Goal: Task Accomplishment & Management: Use online tool/utility

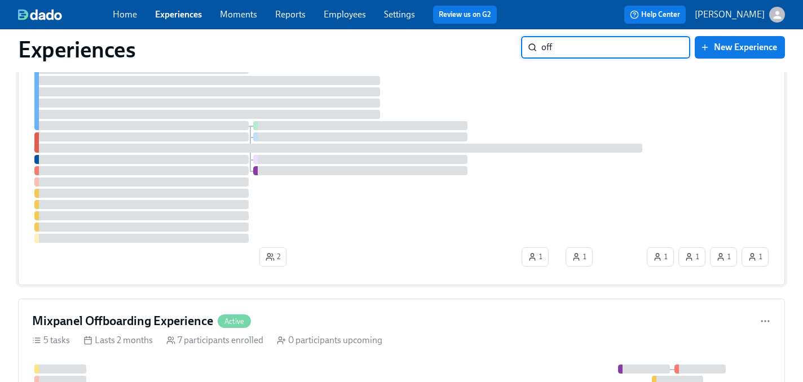
scroll to position [634, 0]
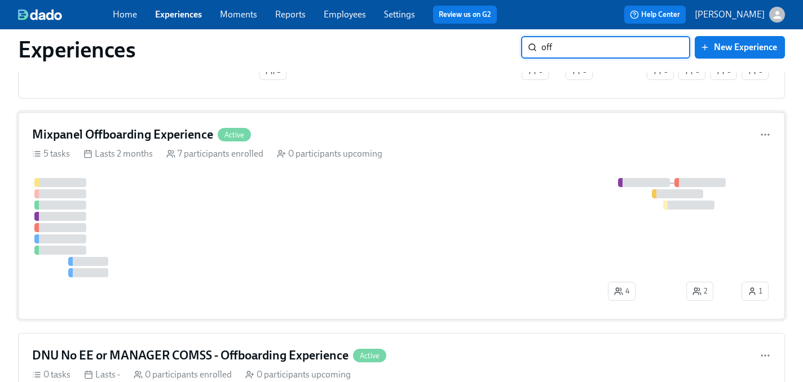
type input "off"
click at [441, 225] on div at bounding box center [385, 227] width 707 height 99
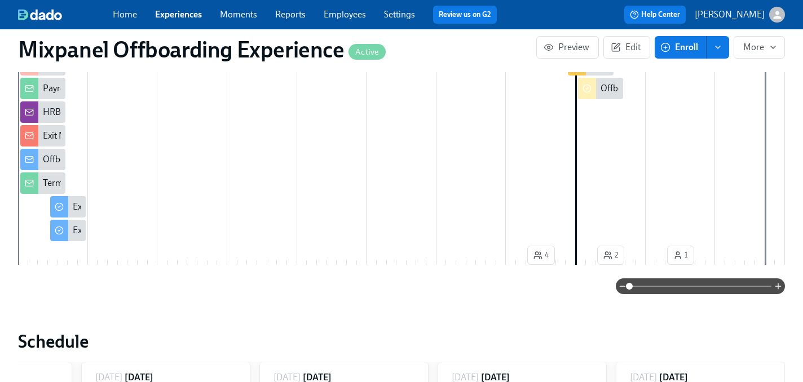
scroll to position [393, 0]
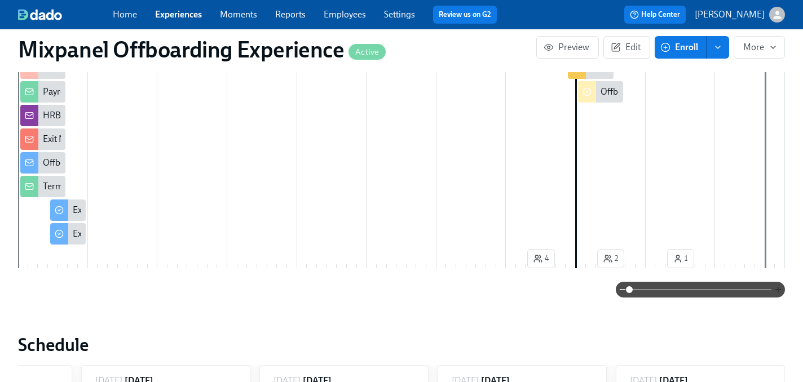
click at [777, 292] on icon "button" at bounding box center [777, 289] width 9 height 9
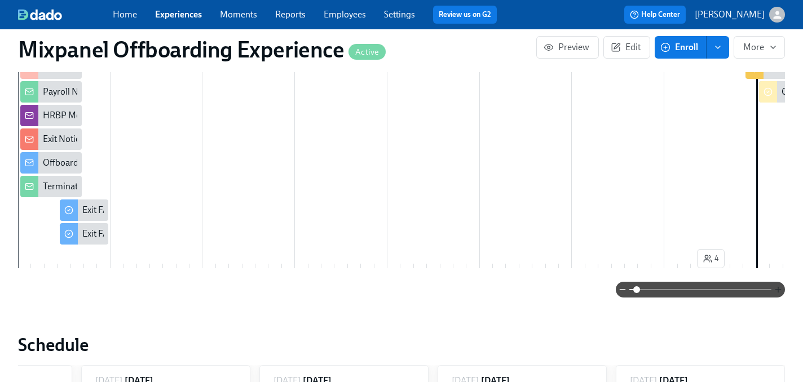
click at [777, 292] on icon "button" at bounding box center [777, 289] width 9 height 9
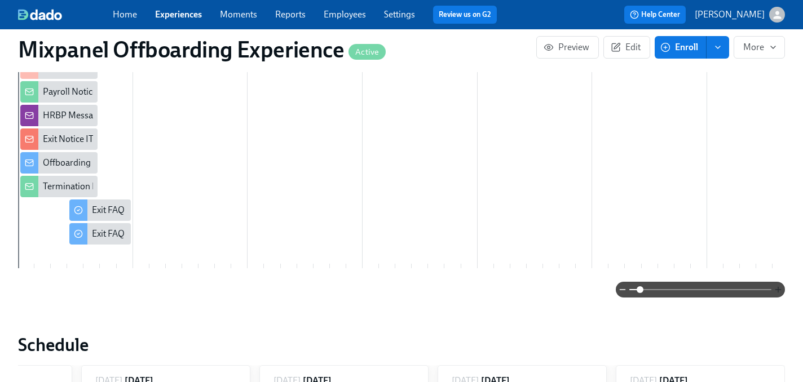
click at [777, 292] on icon "button" at bounding box center [777, 289] width 9 height 9
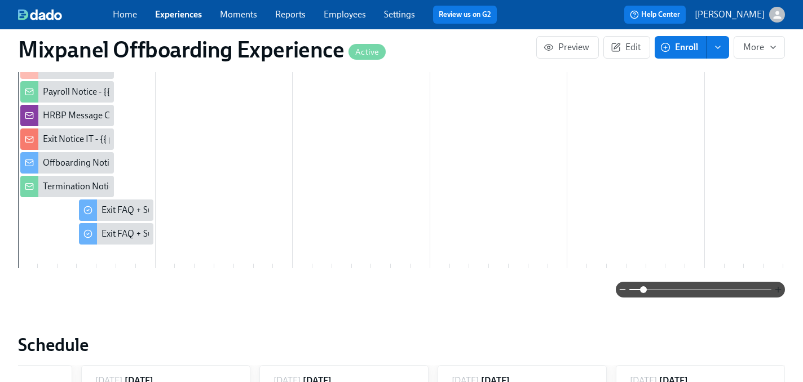
click at [777, 292] on icon "button" at bounding box center [777, 289] width 9 height 9
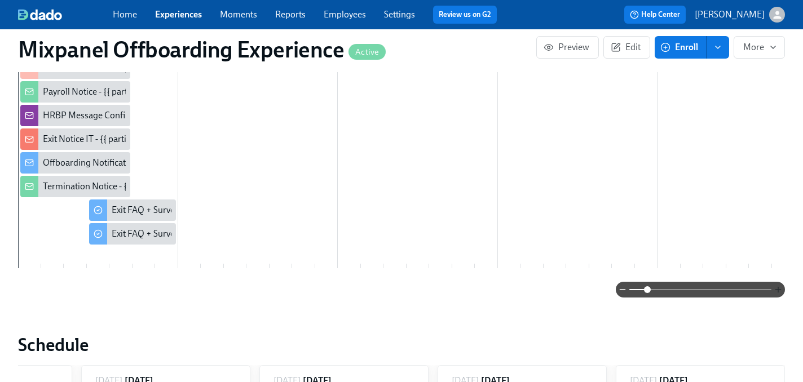
click at [777, 292] on icon "button" at bounding box center [777, 289] width 9 height 9
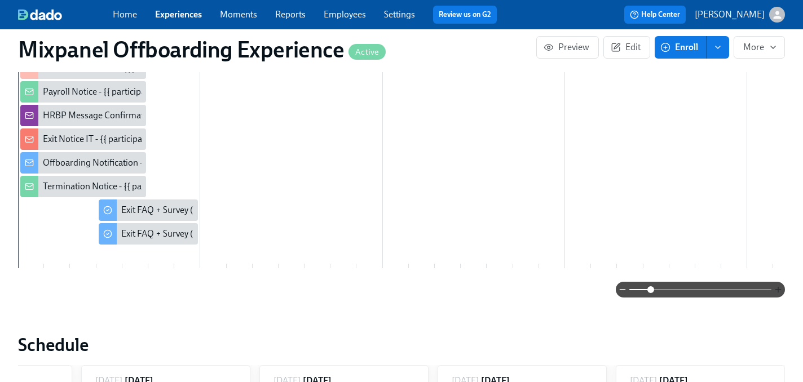
click at [777, 292] on icon "button" at bounding box center [777, 289] width 9 height 9
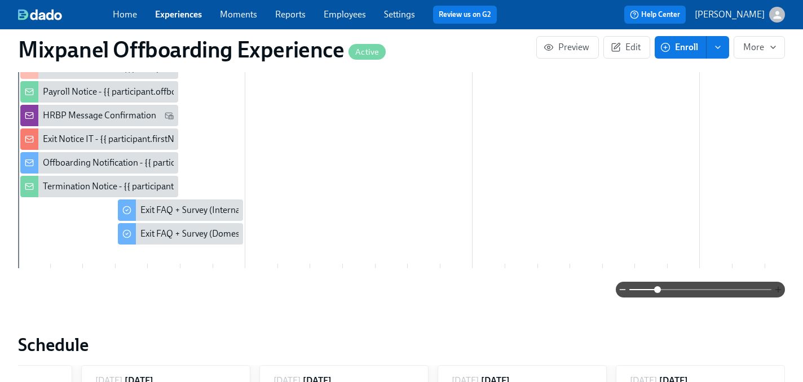
click at [777, 292] on icon "button" at bounding box center [777, 289] width 9 height 9
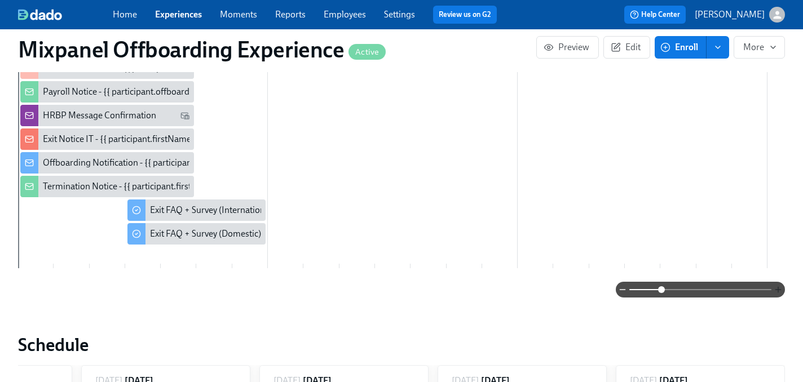
click at [777, 292] on icon "button" at bounding box center [777, 289] width 9 height 9
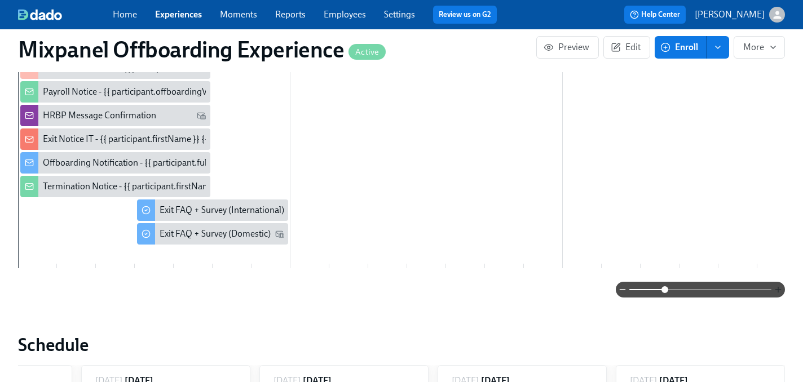
click at [777, 292] on icon "button" at bounding box center [777, 289] width 9 height 9
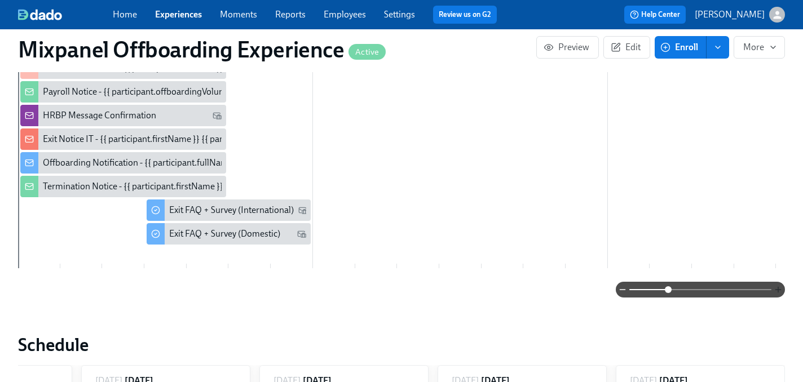
click at [777, 292] on icon "button" at bounding box center [777, 289] width 9 height 9
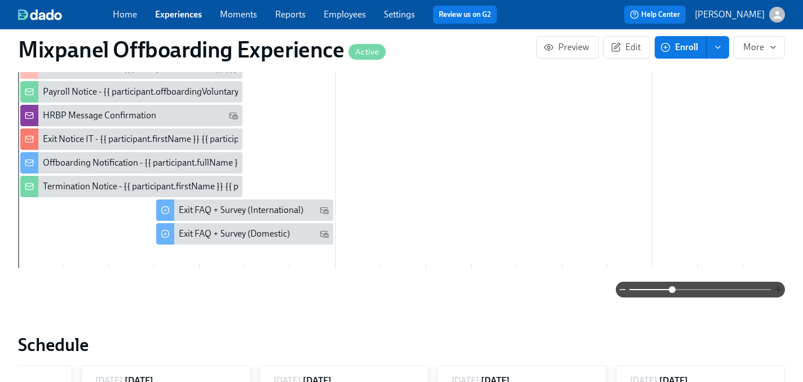
click at [777, 292] on icon "button" at bounding box center [777, 289] width 9 height 9
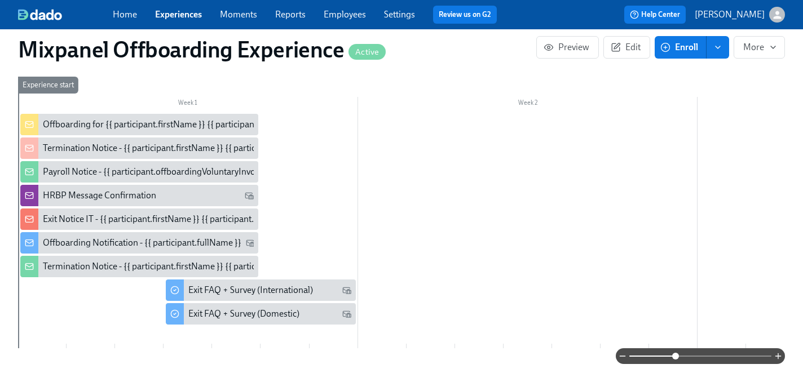
scroll to position [314, 0]
click at [92, 246] on div "Offboarding Notification - {{ participant.fullName }}" at bounding box center [142, 242] width 198 height 12
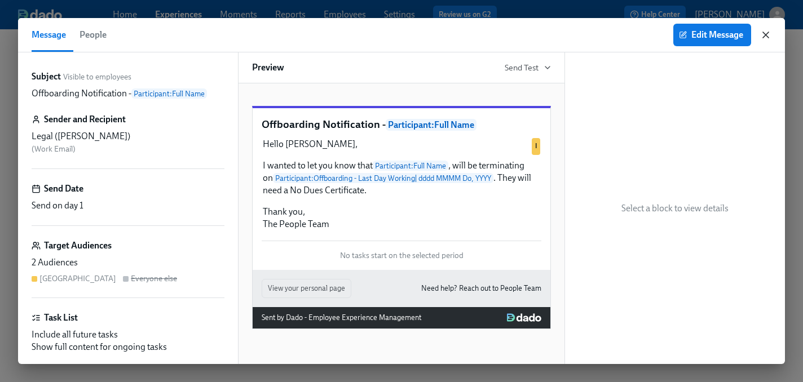
click at [763, 33] on icon "button" at bounding box center [765, 34] width 11 height 11
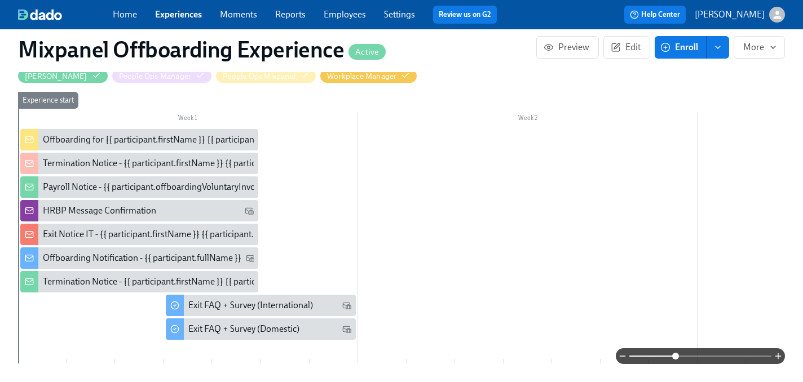
scroll to position [299, 0]
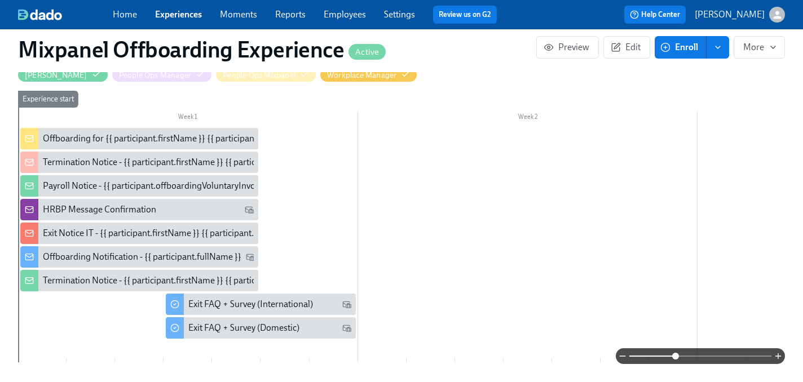
click at [82, 253] on div "Offboarding Notification - {{ participant.fullName }}" at bounding box center [142, 257] width 198 height 12
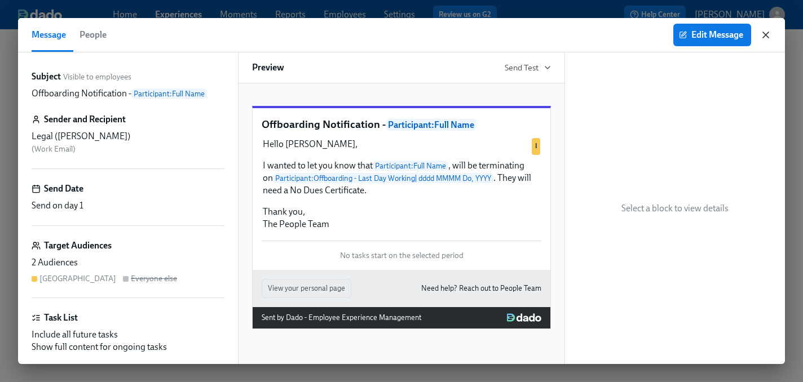
click at [764, 33] on icon "button" at bounding box center [765, 34] width 11 height 11
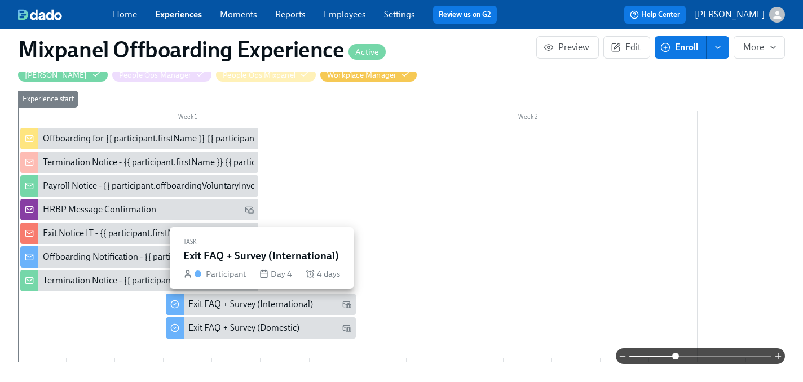
click at [253, 302] on div "Exit FAQ + Survey (International)" at bounding box center [250, 304] width 125 height 12
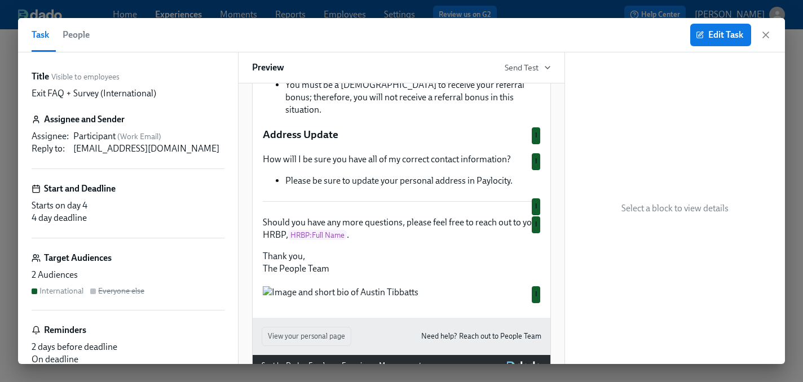
scroll to position [1936, 0]
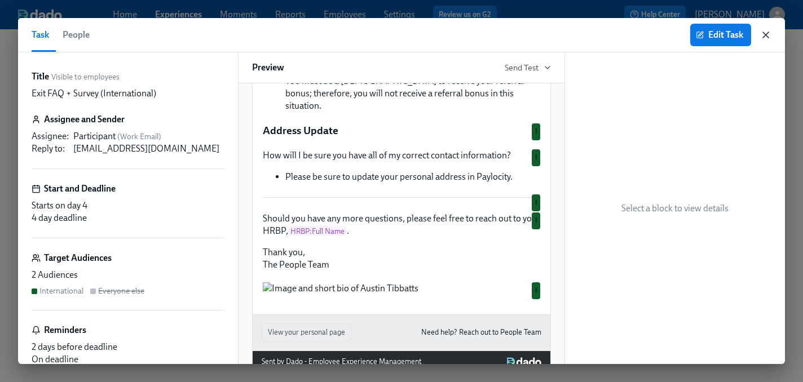
click at [764, 35] on icon "button" at bounding box center [765, 34] width 11 height 11
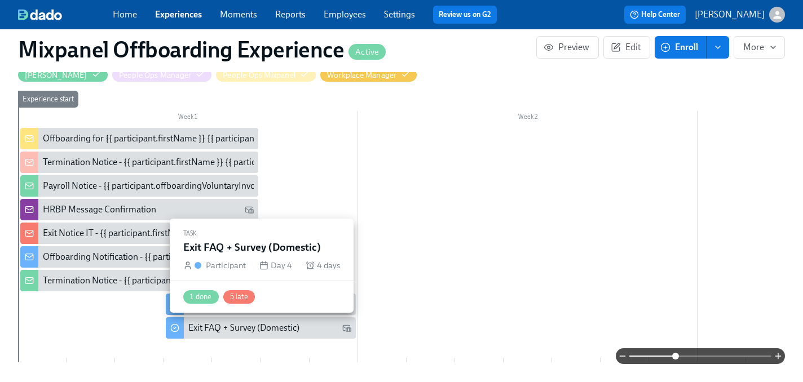
click at [237, 331] on div "Exit FAQ + Survey (Domestic)" at bounding box center [243, 328] width 111 height 12
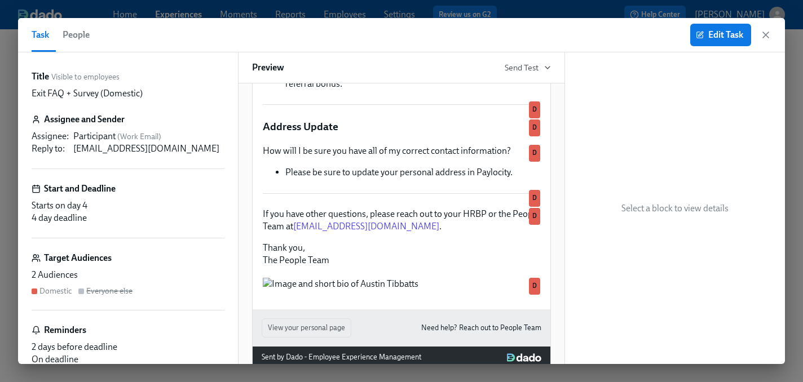
scroll to position [3369, 0]
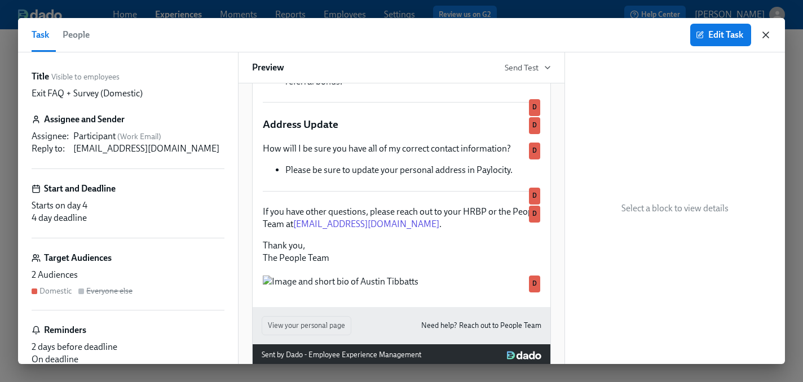
click at [766, 32] on icon "button" at bounding box center [765, 34] width 11 height 11
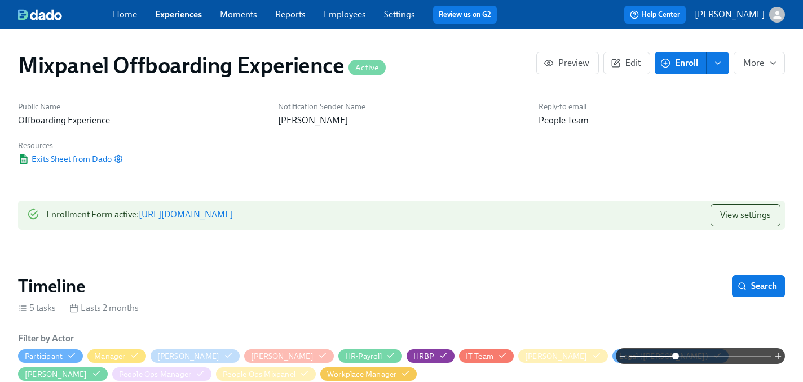
click at [179, 17] on link "Experiences" at bounding box center [178, 14] width 47 height 11
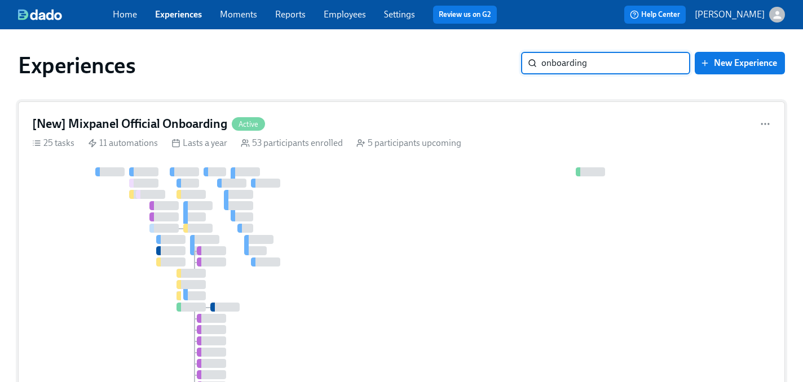
type input "onboarding"
click at [395, 128] on div "[New] Mixpanel Official Onboarding Active" at bounding box center [401, 124] width 738 height 17
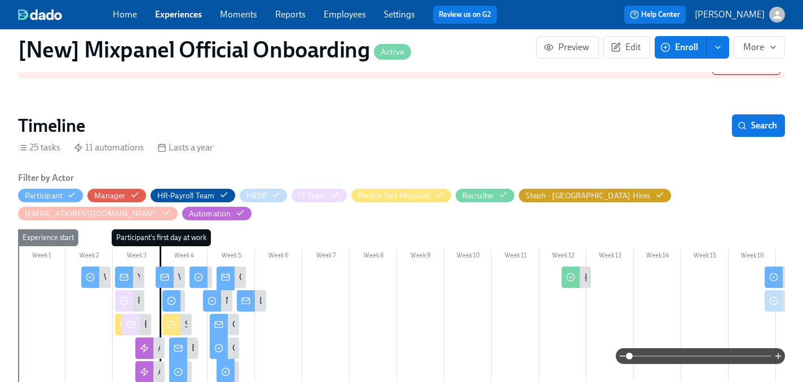
scroll to position [438, 0]
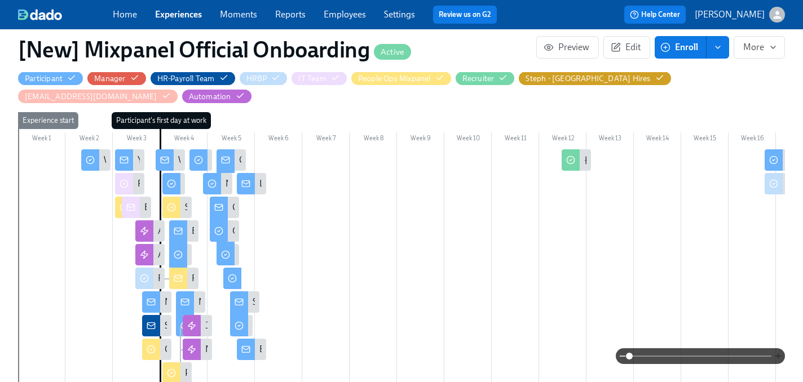
click at [778, 354] on icon "button" at bounding box center [778, 355] width 0 height 5
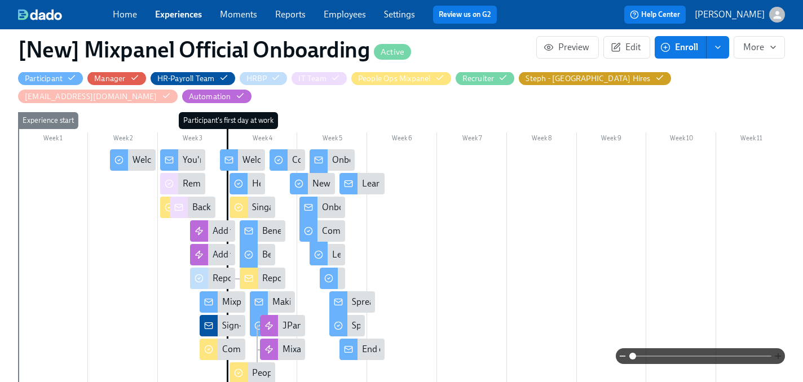
click at [778, 354] on icon "button" at bounding box center [778, 355] width 0 height 5
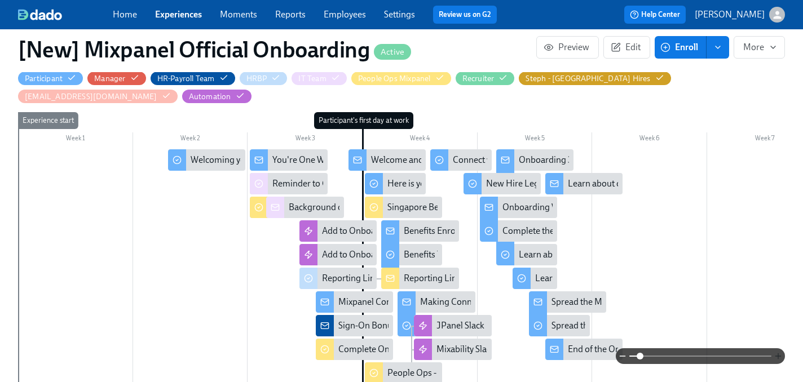
click at [778, 354] on icon "button" at bounding box center [778, 355] width 0 height 5
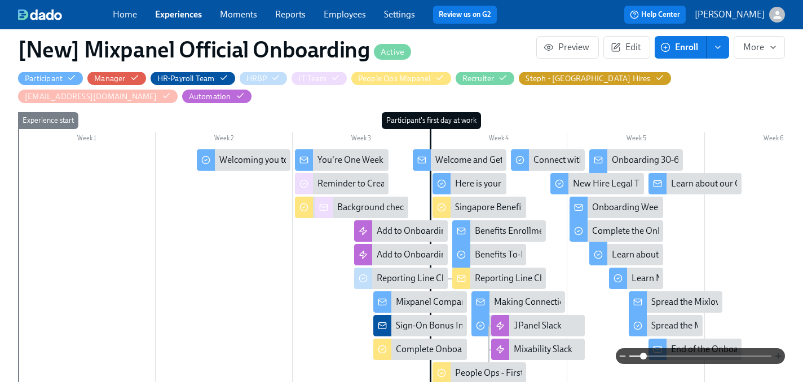
click at [778, 354] on icon "button" at bounding box center [778, 355] width 0 height 5
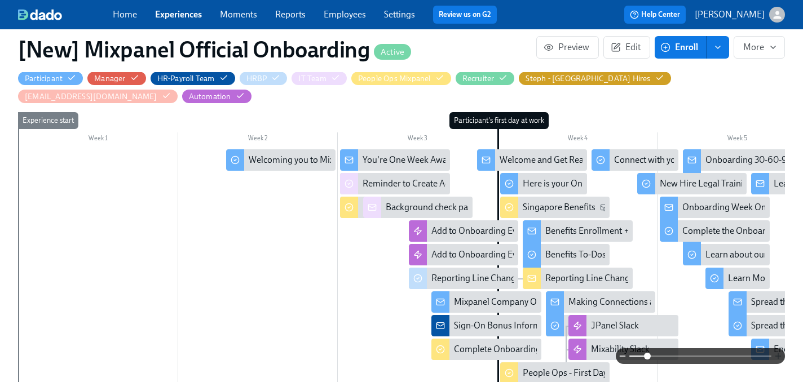
click at [778, 354] on icon "button" at bounding box center [778, 355] width 0 height 5
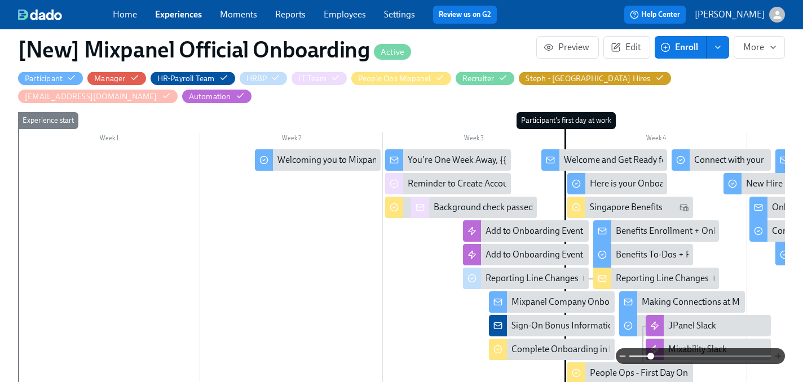
click at [778, 354] on icon "button" at bounding box center [778, 355] width 0 height 5
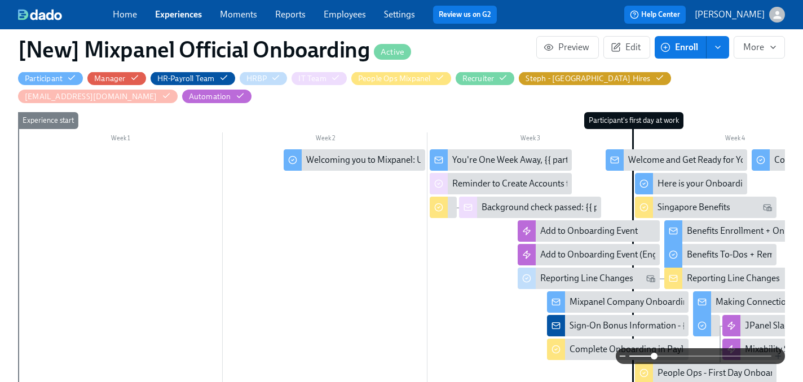
click at [778, 354] on icon "button" at bounding box center [778, 355] width 0 height 5
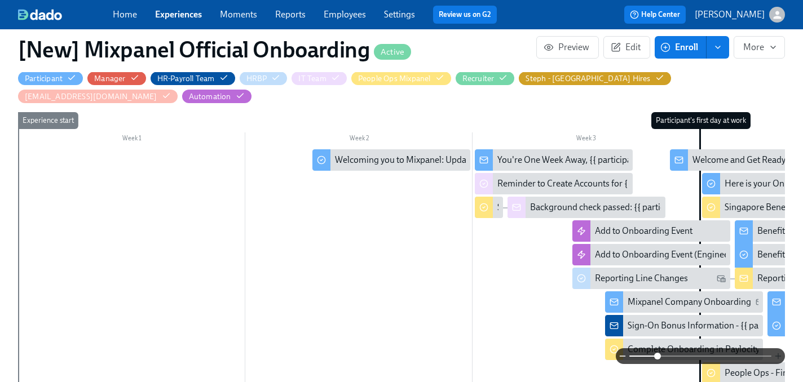
click at [778, 354] on icon "button" at bounding box center [778, 355] width 0 height 5
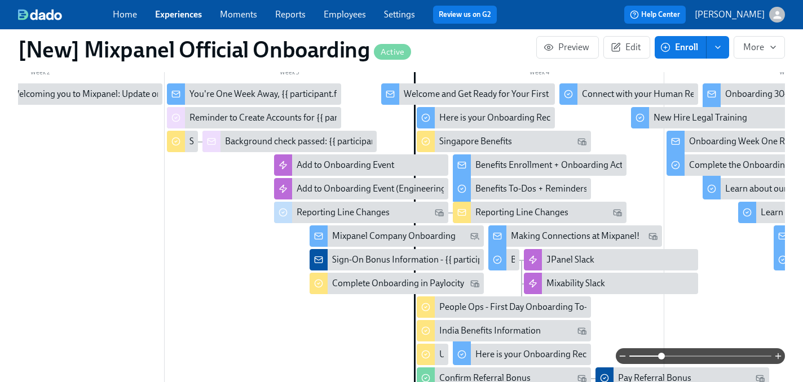
scroll to position [505, 0]
click at [502, 167] on div "Benefits Enrollment + Onboarding Action Items" at bounding box center [566, 164] width 183 height 12
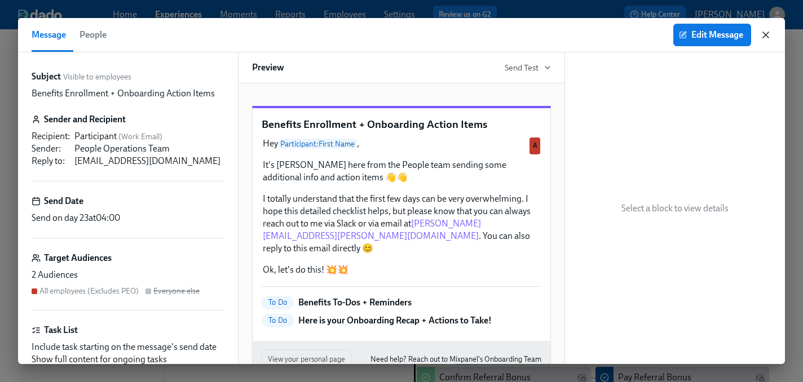
click at [766, 34] on icon "button" at bounding box center [765, 34] width 11 height 11
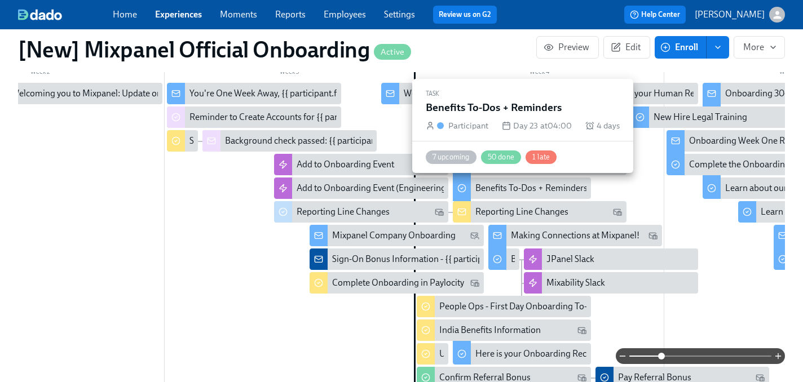
click at [502, 185] on div "Benefits To-Dos + Reminders" at bounding box center [531, 188] width 112 height 12
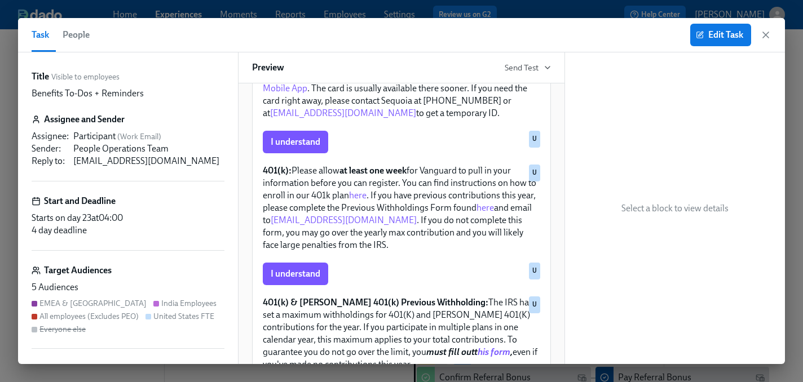
scroll to position [791, 0]
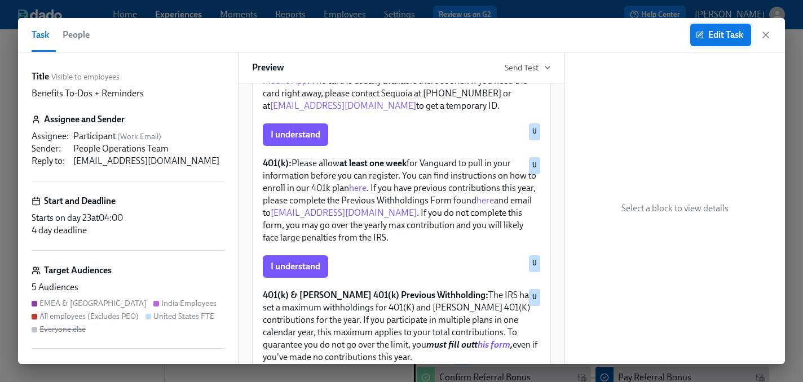
click at [714, 38] on span "Edit Task" at bounding box center [720, 34] width 45 height 11
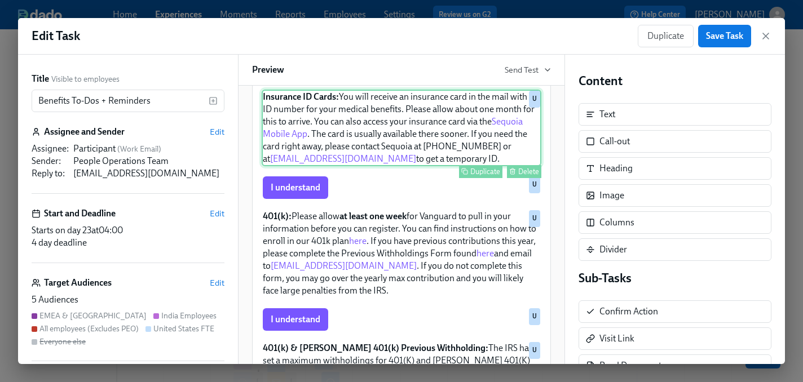
scroll to position [741, 0]
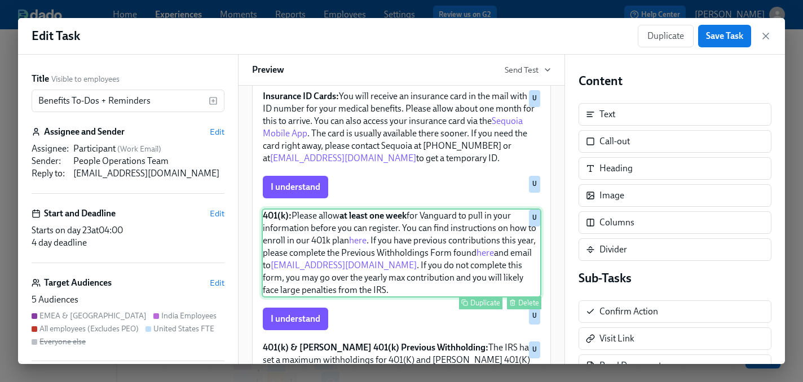
click at [365, 235] on div "401(k): Please allow at least one week for Vanguard to pull in your information…" at bounding box center [402, 253] width 280 height 89
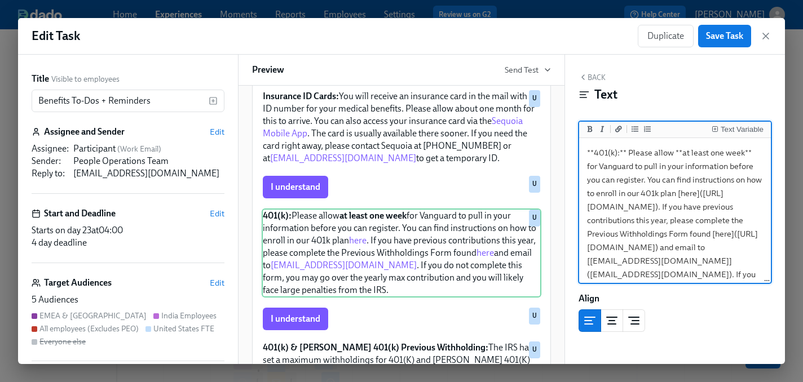
drag, startPoint x: 591, startPoint y: 207, endPoint x: 732, endPoint y: 218, distance: 141.3
click at [732, 218] on textarea "**401(k):** Please allow **at least one week** for Vanguard to pull in your inf…" at bounding box center [674, 233] width 187 height 187
paste textarea "https://my.vanguardplan.com/login/participant?id_mc=130836287&utm_id=3667845&sf…"
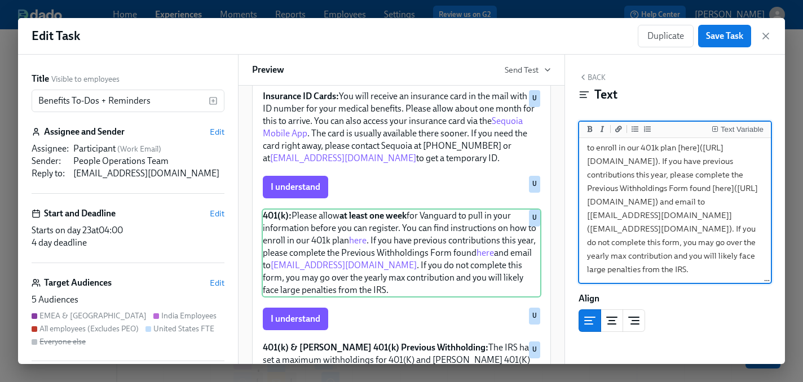
scroll to position [100, 0]
type textarea "**401(k):** Please allow **at least one week** for Vanguard to pull in your inf…"
click at [717, 45] on button "Save Task" at bounding box center [724, 36] width 53 height 23
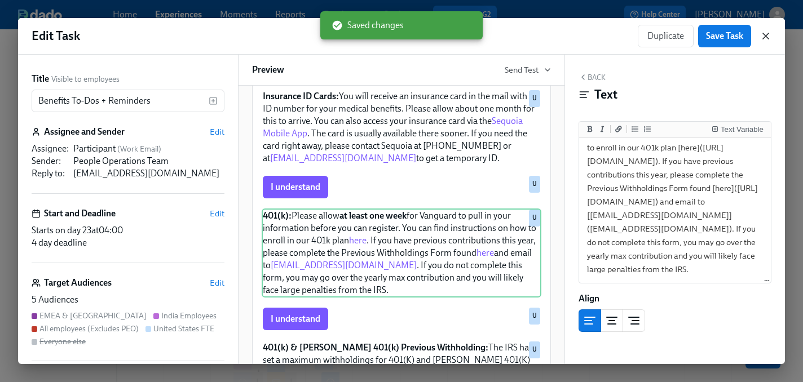
click at [768, 38] on icon "button" at bounding box center [765, 35] width 11 height 11
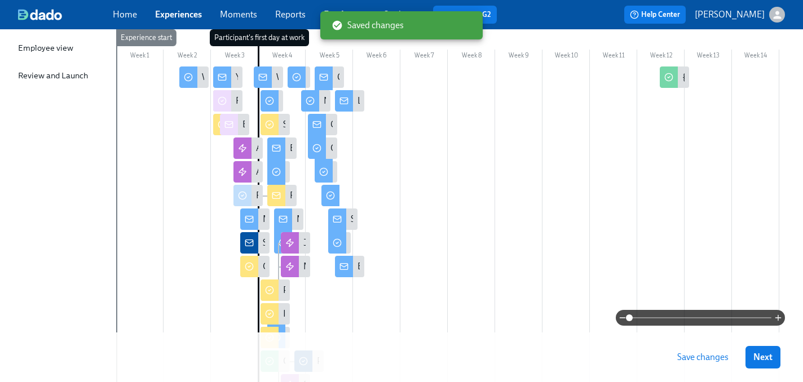
scroll to position [188, 0]
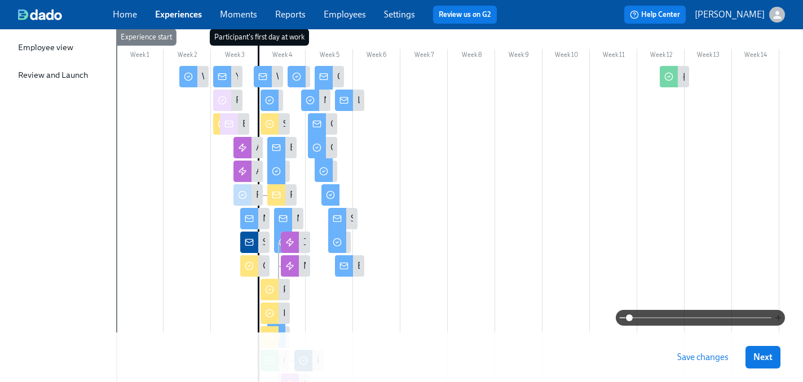
click at [777, 317] on icon "button" at bounding box center [777, 317] width 9 height 9
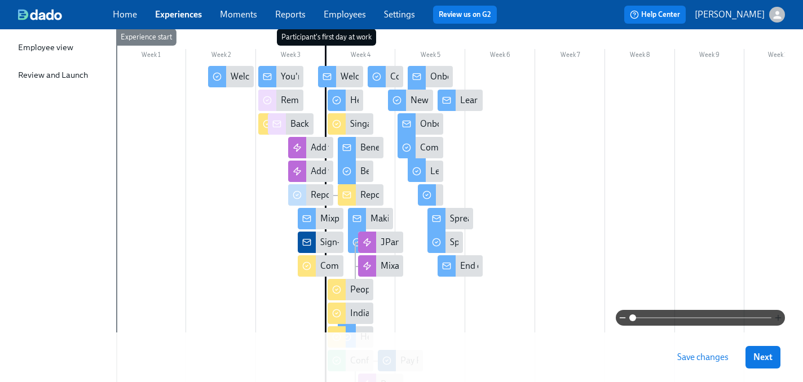
click at [777, 317] on icon "button" at bounding box center [777, 317] width 9 height 9
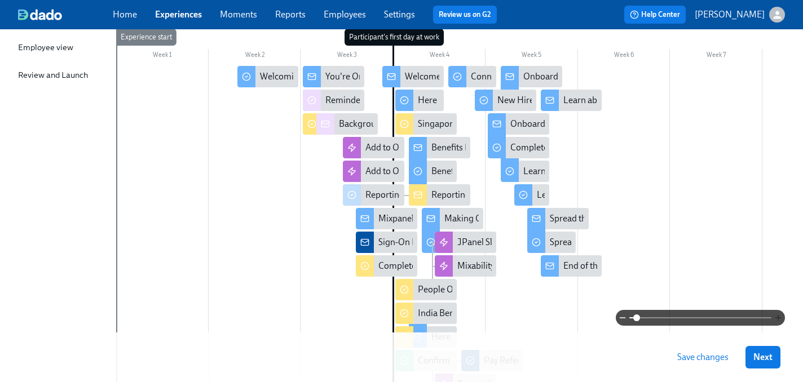
click at [777, 317] on icon "button" at bounding box center [777, 317] width 9 height 9
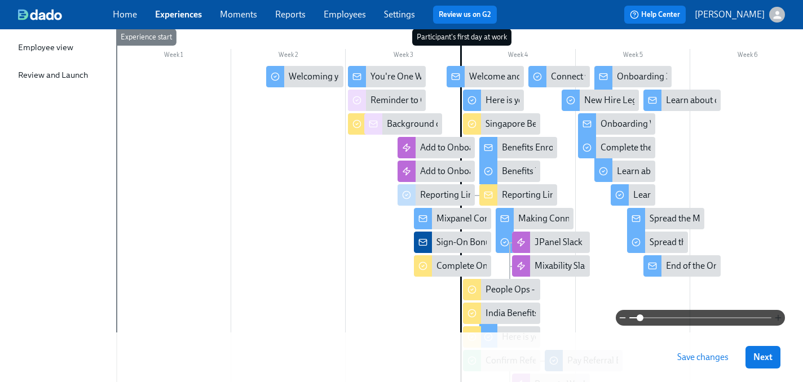
click at [777, 317] on icon "button" at bounding box center [777, 317] width 9 height 9
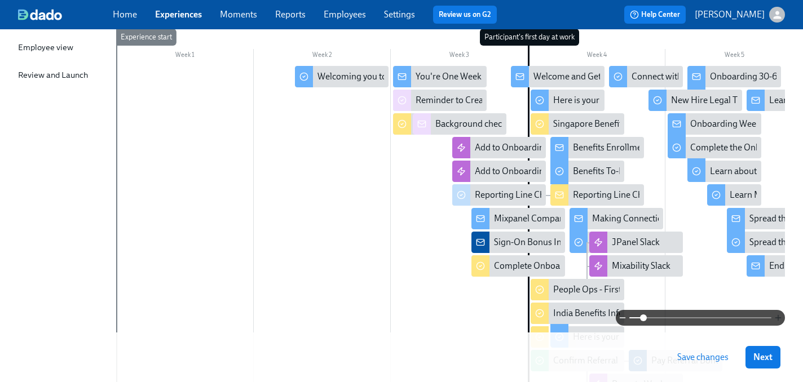
click at [777, 317] on icon "button" at bounding box center [777, 317] width 9 height 9
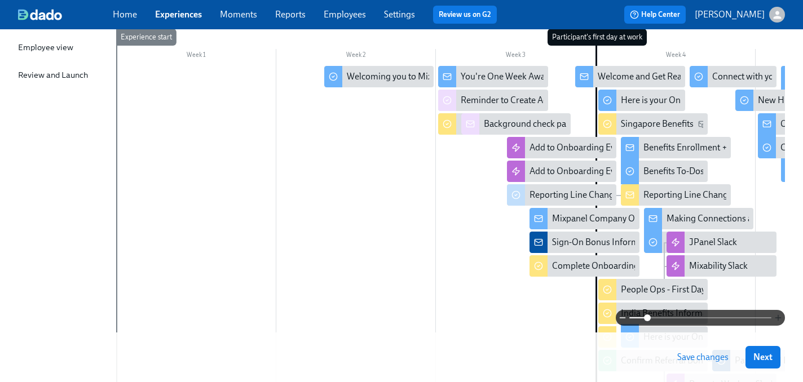
click at [777, 317] on icon "button" at bounding box center [777, 317] width 9 height 9
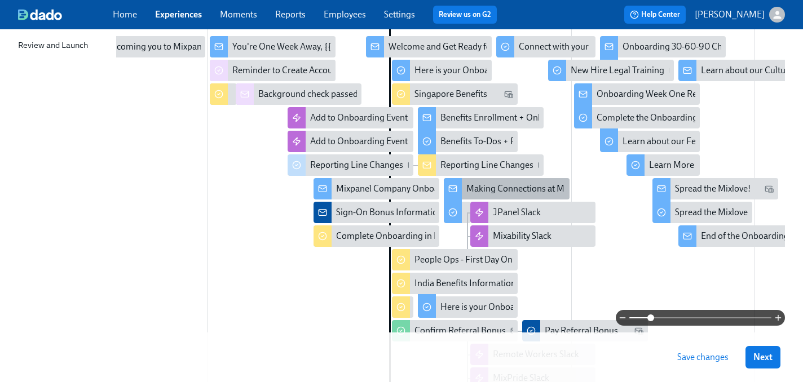
scroll to position [219, 0]
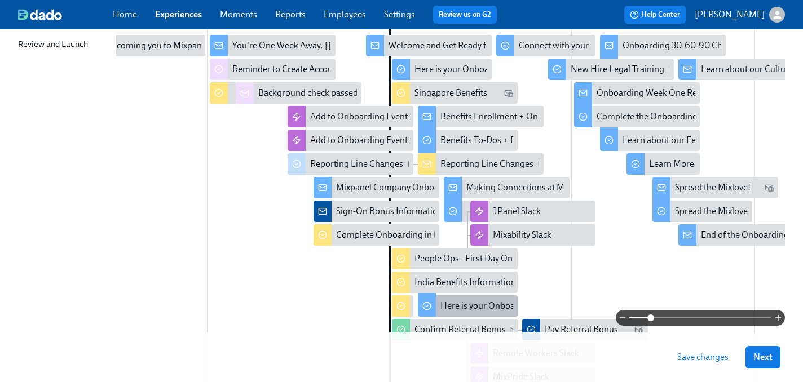
click at [491, 307] on div "Here is your Onboarding Recap + Actions to Take!" at bounding box center [535, 306] width 191 height 12
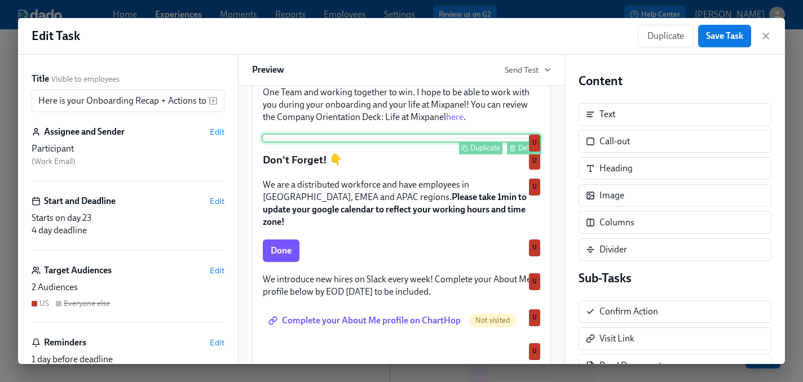
scroll to position [160, 0]
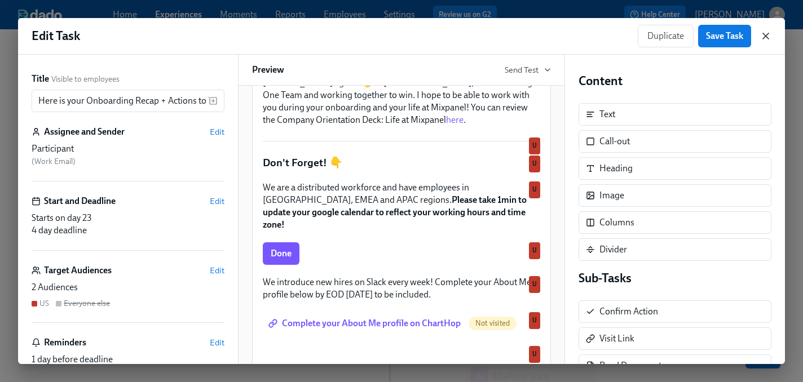
click at [764, 36] on icon "button" at bounding box center [765, 35] width 11 height 11
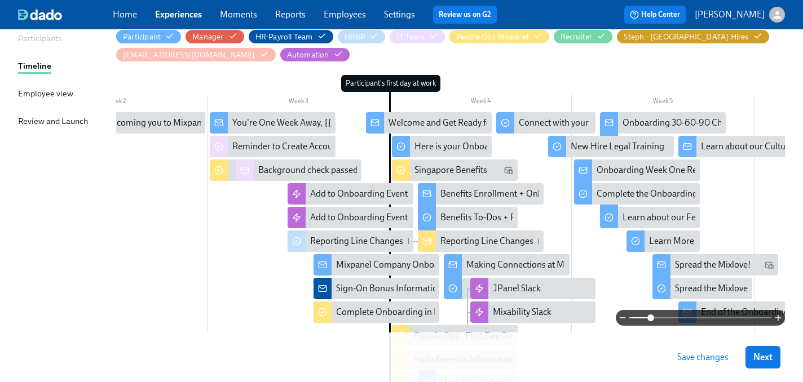
scroll to position [127, 0]
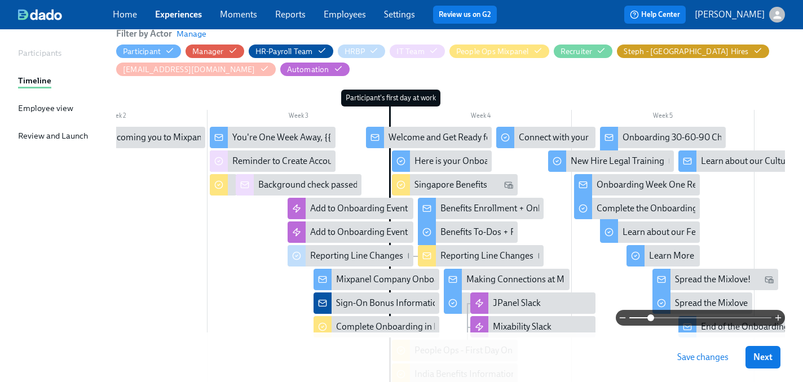
click at [687, 366] on button "Save changes" at bounding box center [702, 357] width 67 height 23
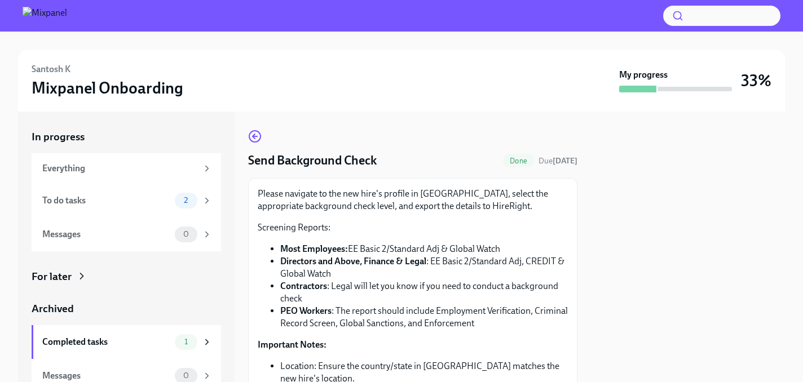
scroll to position [196, 0]
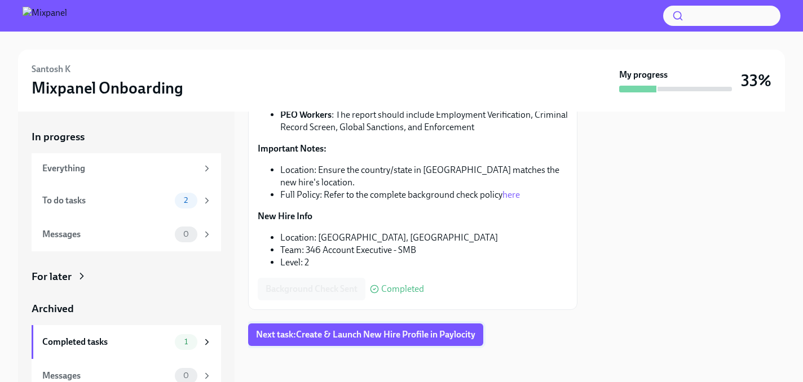
click at [359, 333] on span "Next task : Create & Launch New Hire Profile in Paylocity" at bounding box center [365, 334] width 219 height 11
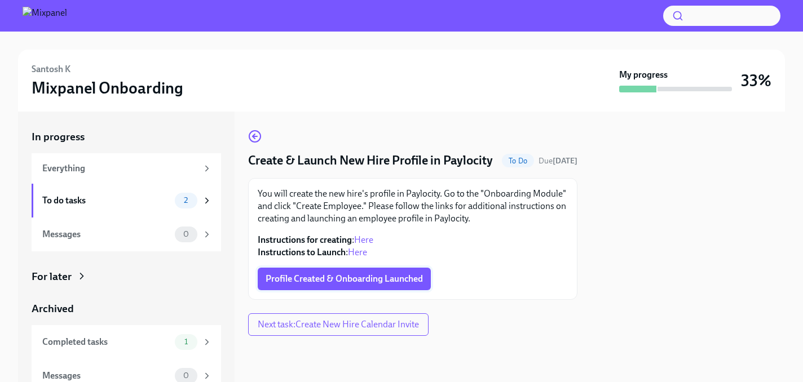
click at [360, 285] on span "Profile Created & Onboarding Launched" at bounding box center [344, 278] width 157 height 11
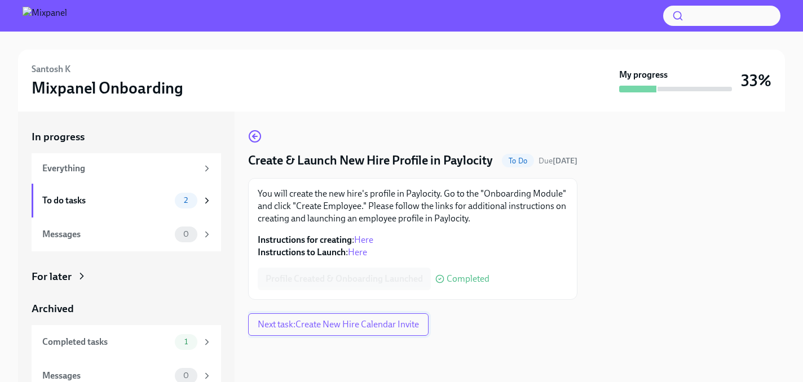
click at [354, 330] on span "Next task : Create New Hire Calendar Invite" at bounding box center [338, 324] width 161 height 11
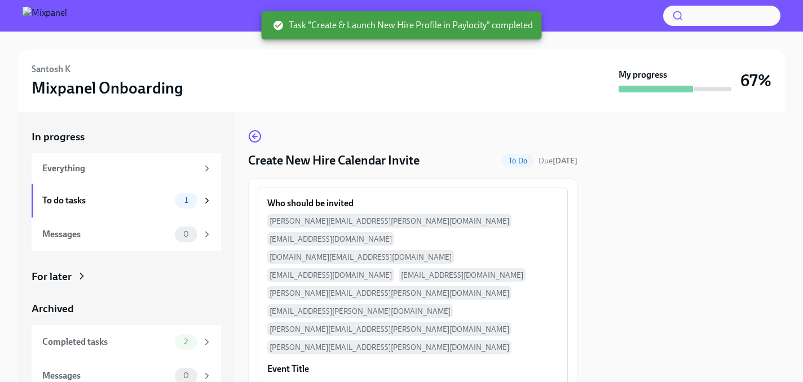
scroll to position [117, 0]
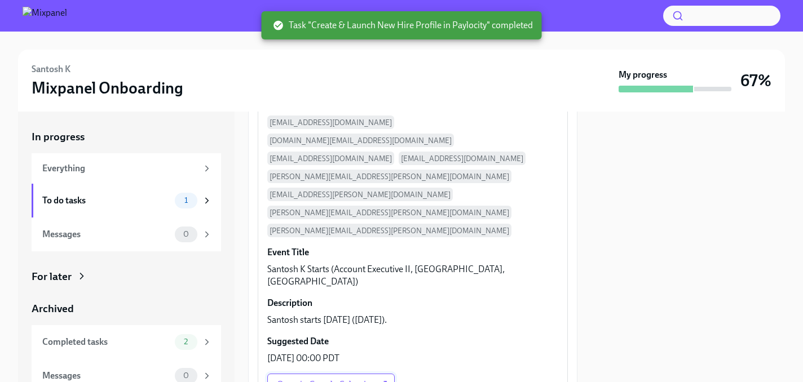
click at [341, 379] on span "Open in Google Calendar" at bounding box center [331, 384] width 108 height 11
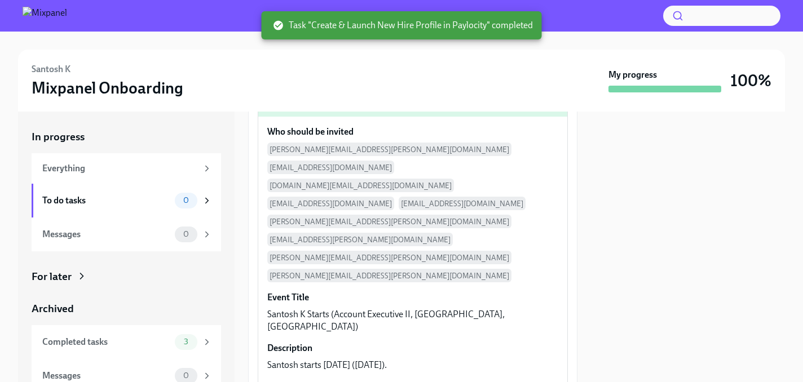
scroll to position [162, 0]
